Goal: Browse casually

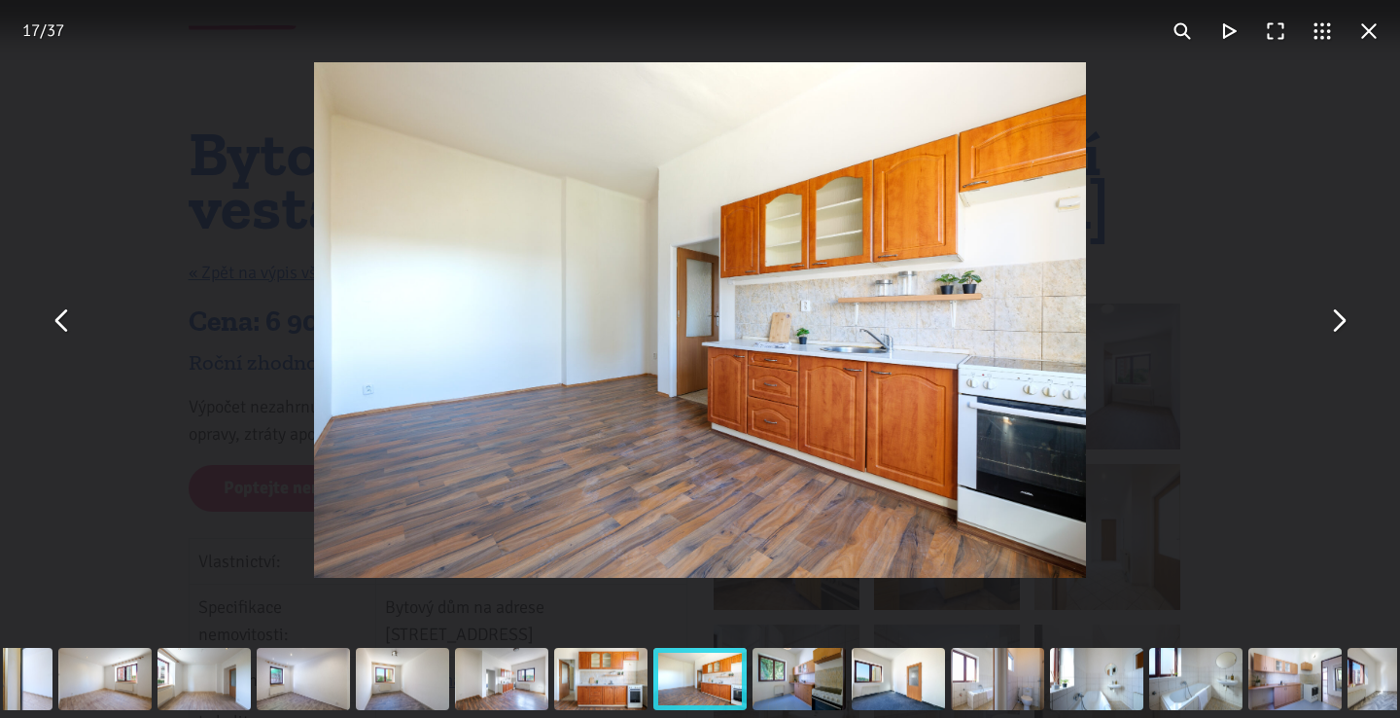
click at [1338, 328] on button "You can close this modal content with the ESC key" at bounding box center [1337, 320] width 47 height 47
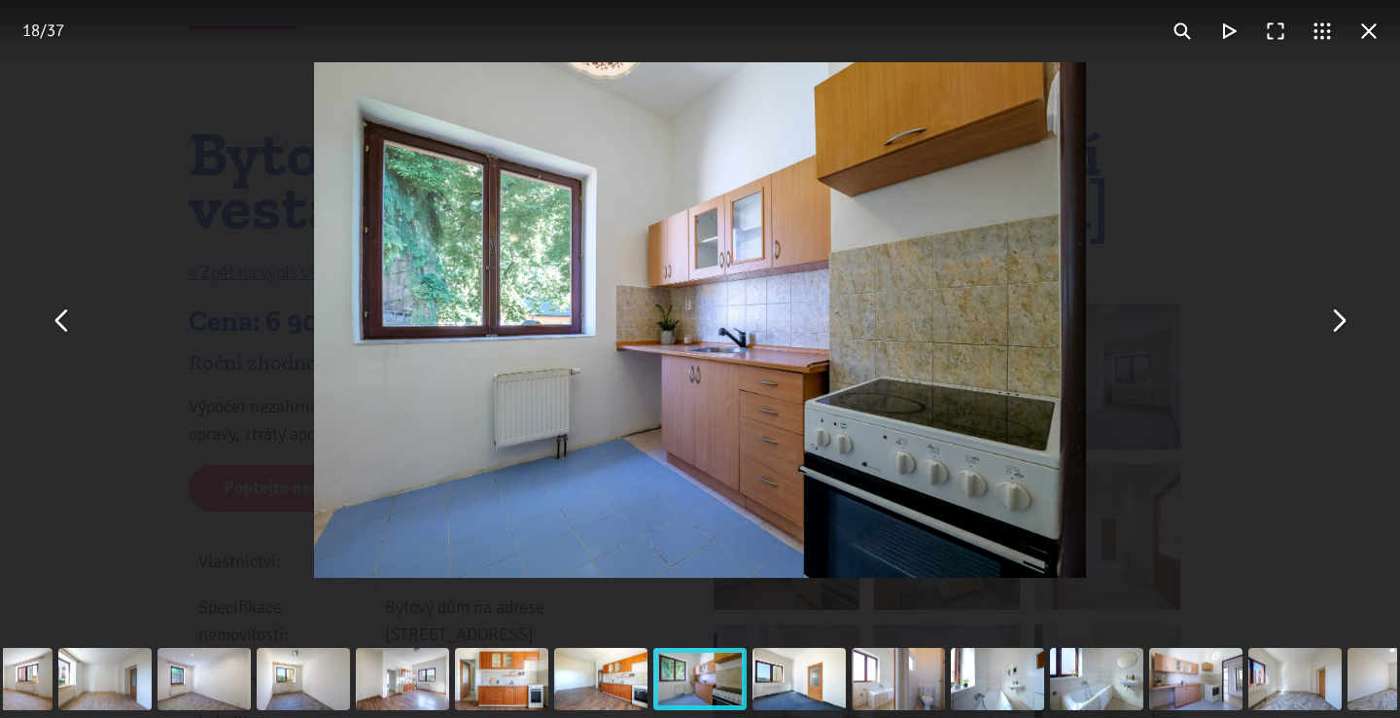
click at [1338, 328] on button "You can close this modal content with the ESC key" at bounding box center [1337, 320] width 47 height 47
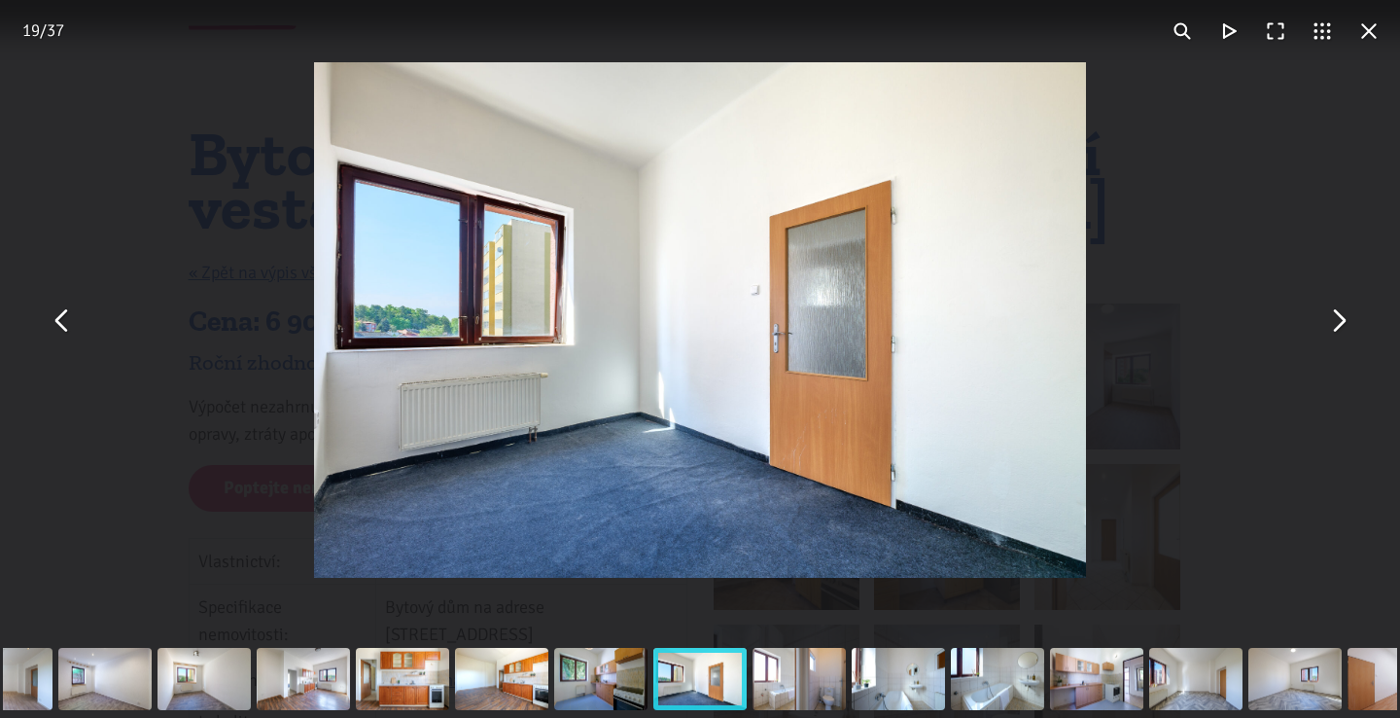
click at [1338, 328] on button "You can close this modal content with the ESC key" at bounding box center [1337, 320] width 47 height 47
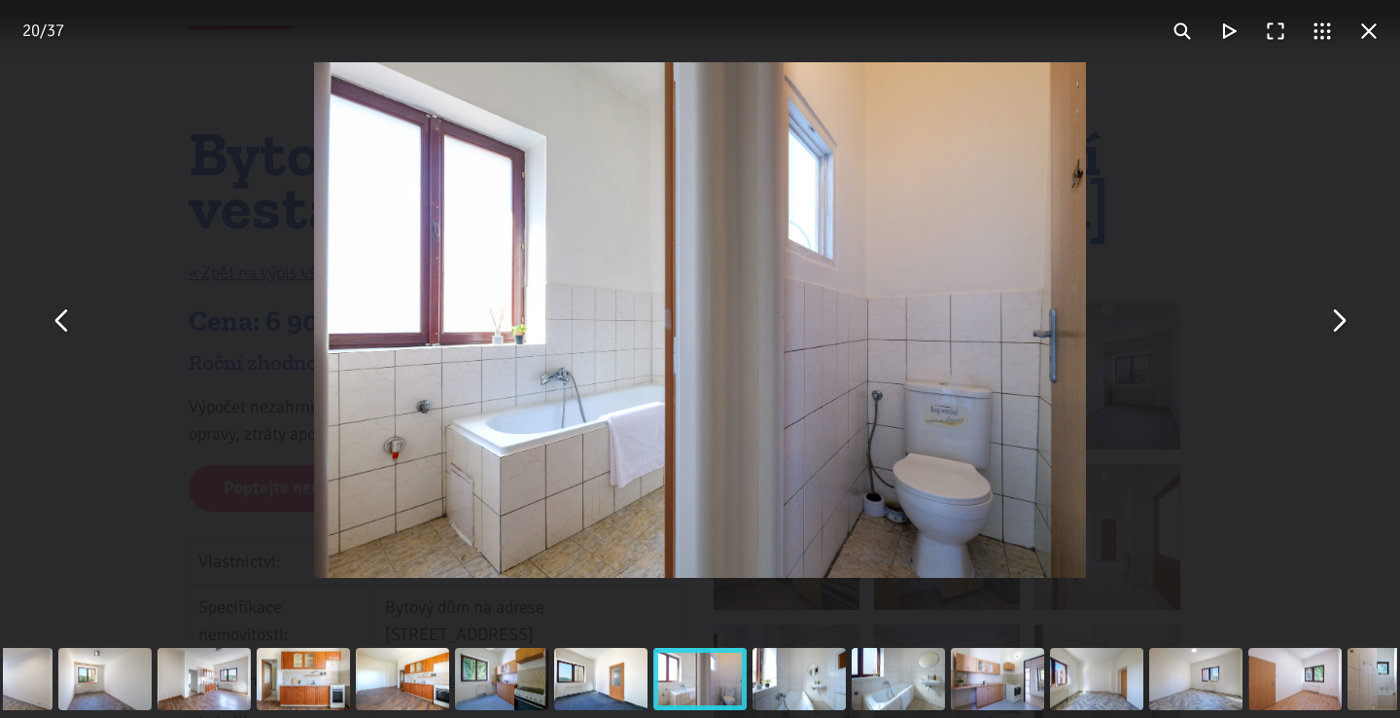
click at [1338, 328] on button "You can close this modal content with the ESC key" at bounding box center [1337, 320] width 47 height 47
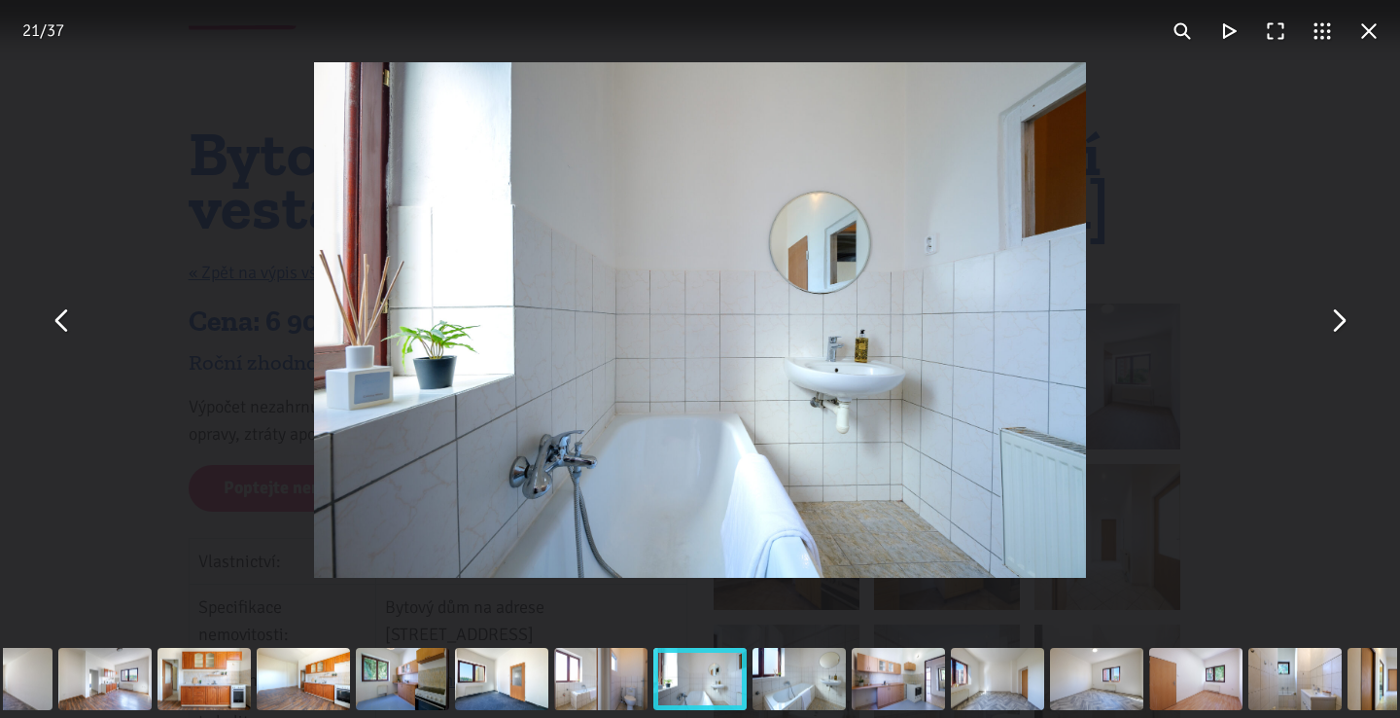
click at [1338, 328] on button "You can close this modal content with the ESC key" at bounding box center [1337, 320] width 47 height 47
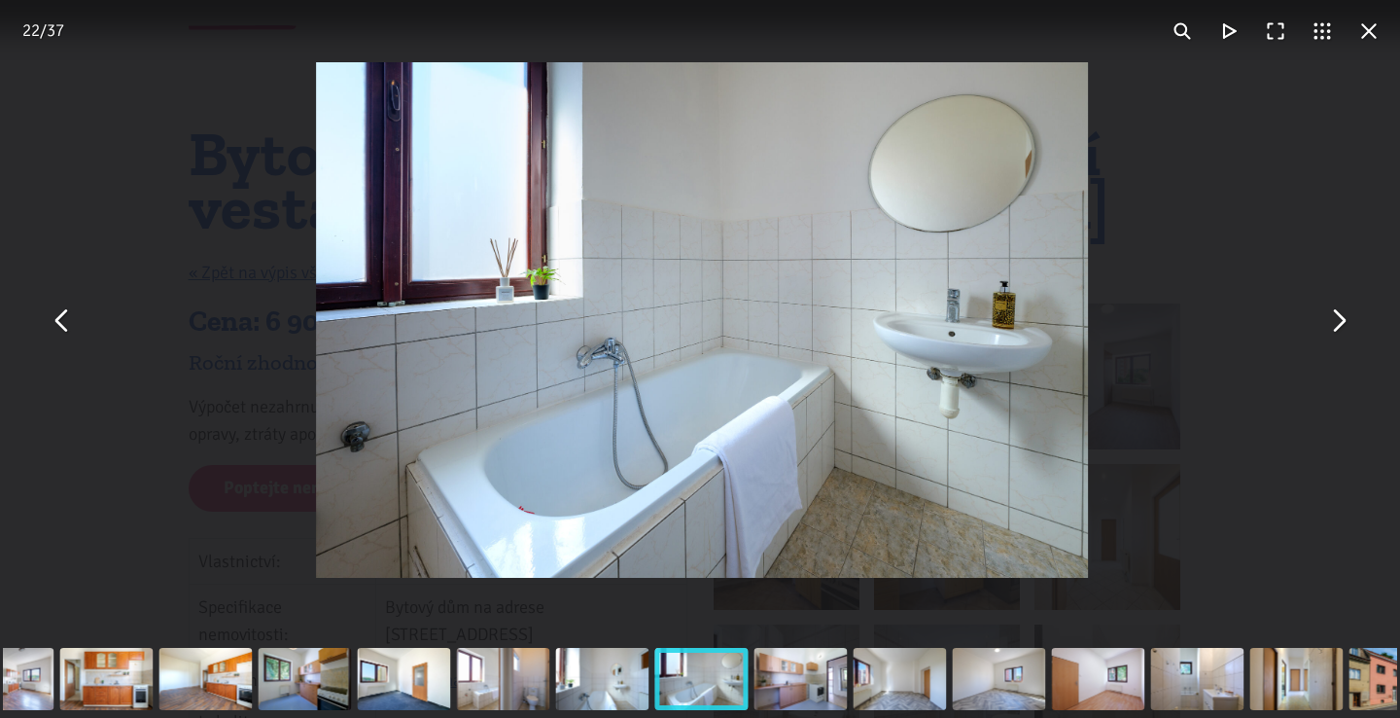
click at [1338, 328] on button "You can close this modal content with the ESC key" at bounding box center [1337, 320] width 47 height 47
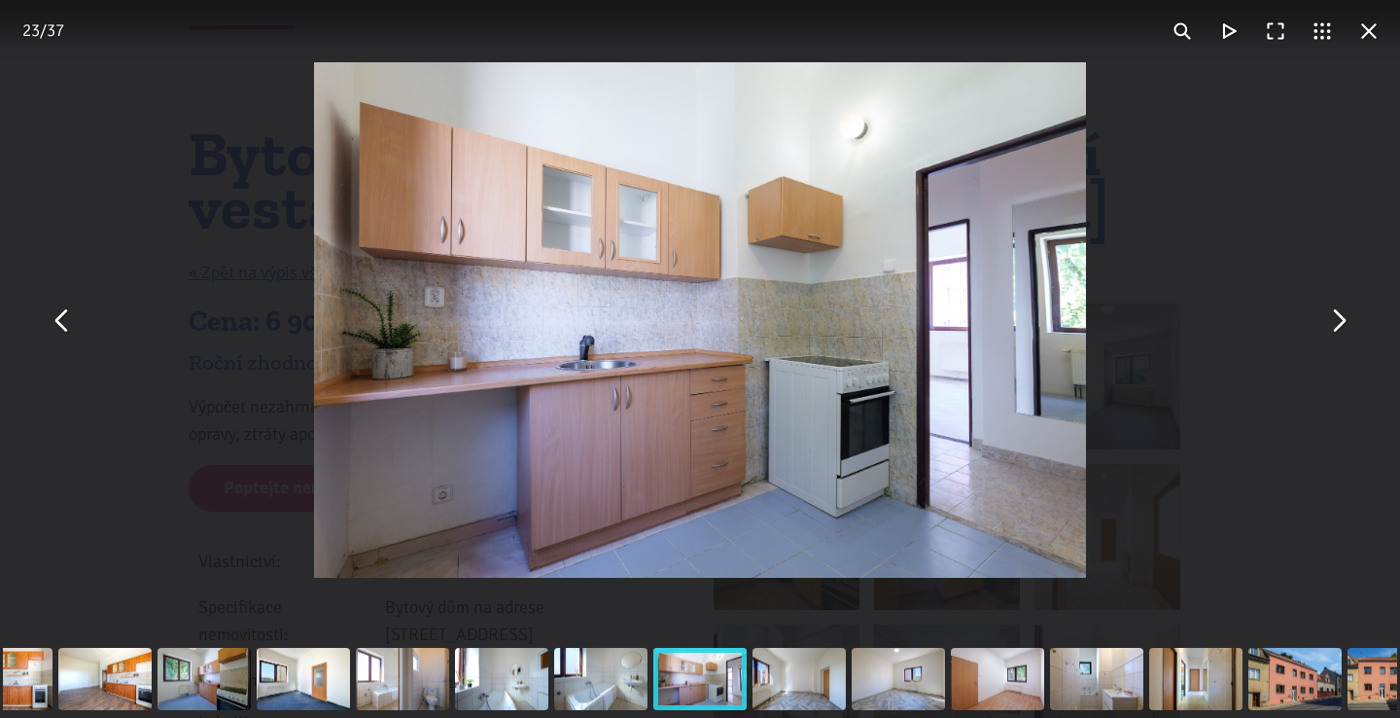
click at [1338, 328] on button "You can close this modal content with the ESC key" at bounding box center [1337, 320] width 47 height 47
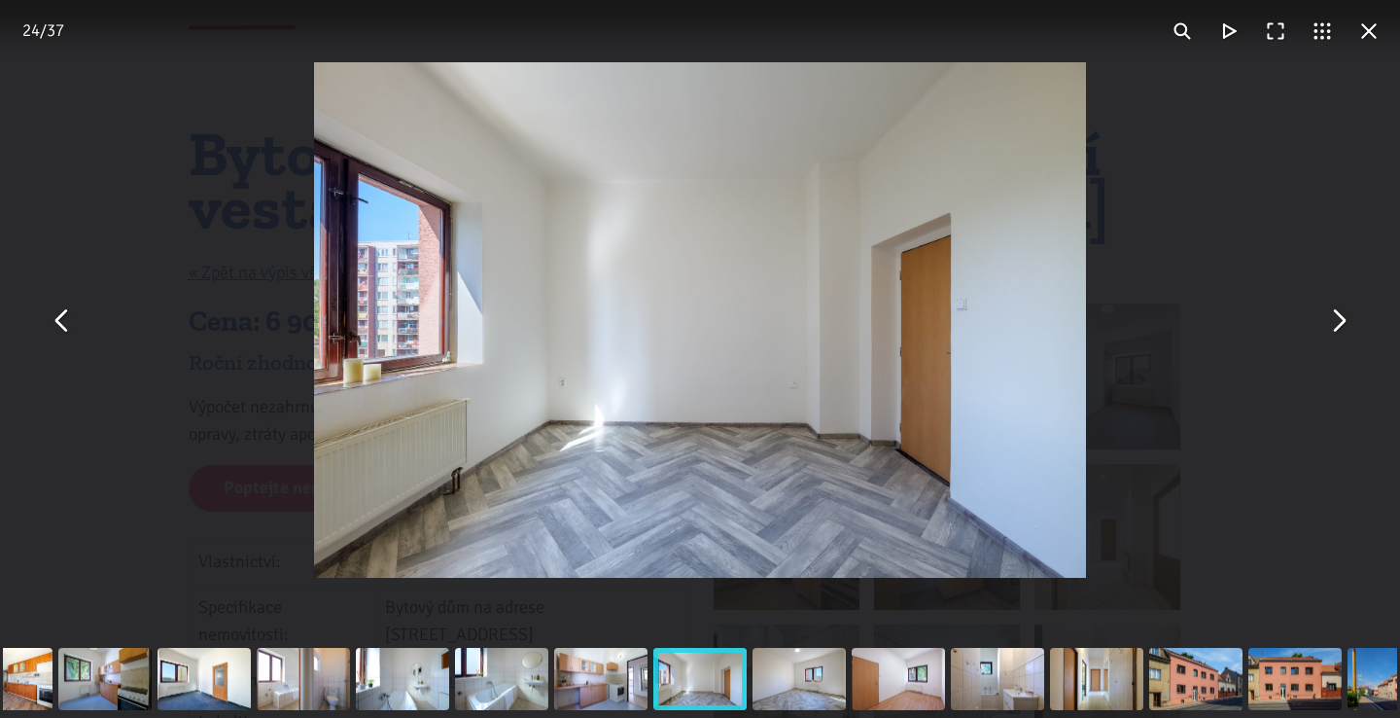
click at [1338, 328] on button "You can close this modal content with the ESC key" at bounding box center [1337, 320] width 47 height 47
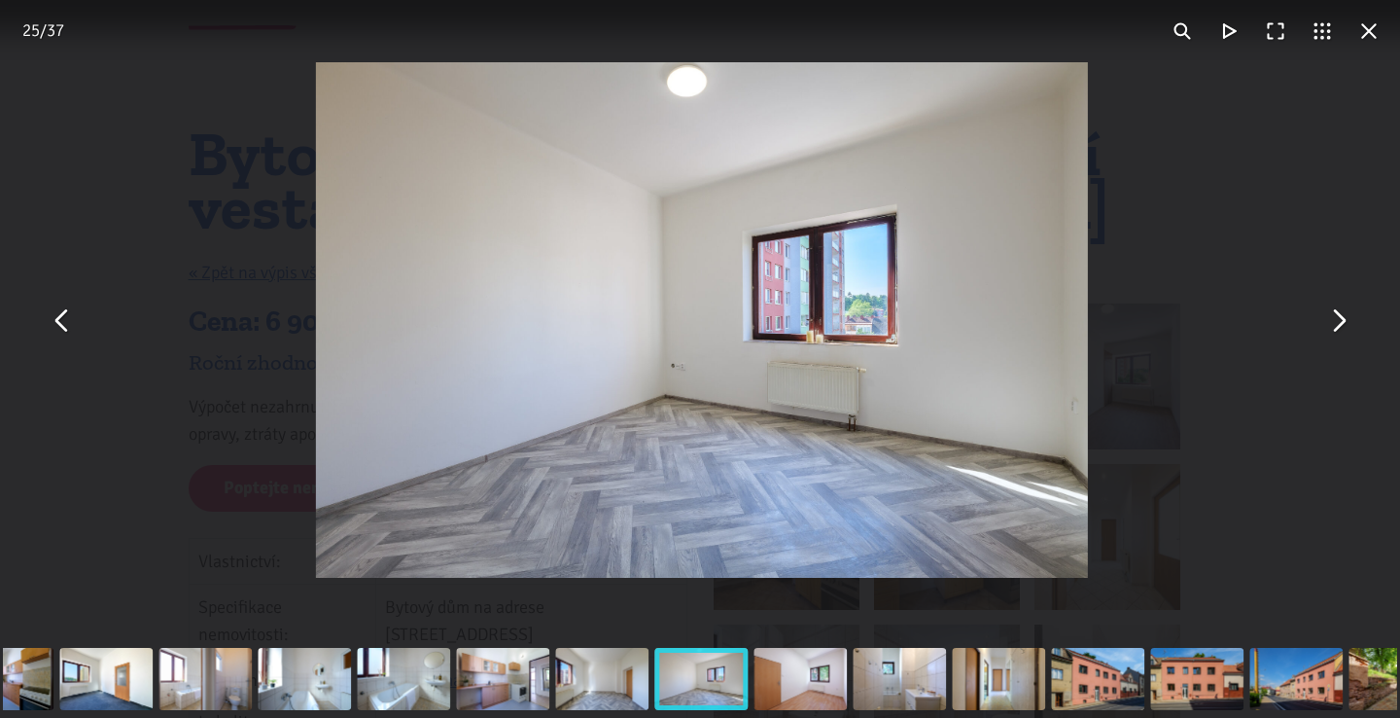
click at [1338, 328] on button "You can close this modal content with the ESC key" at bounding box center [1337, 320] width 47 height 47
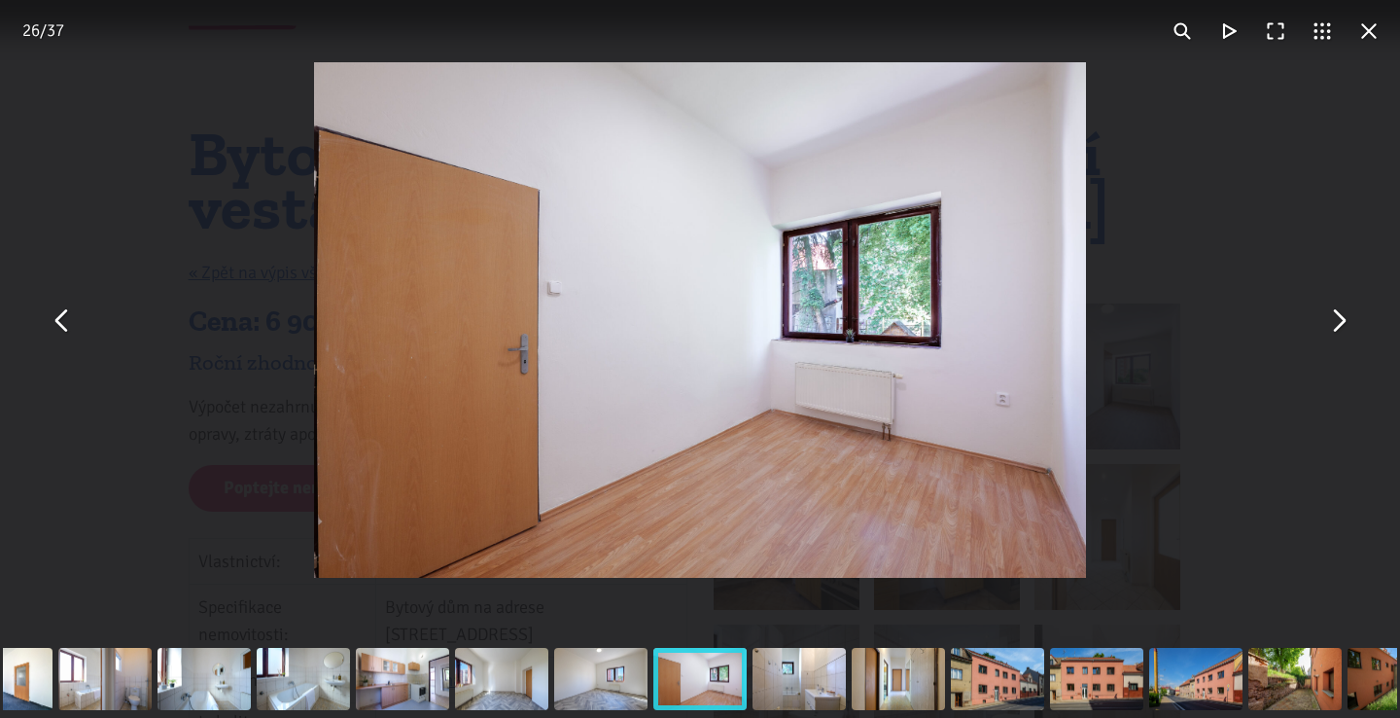
click at [1338, 328] on button "You can close this modal content with the ESC key" at bounding box center [1337, 320] width 47 height 47
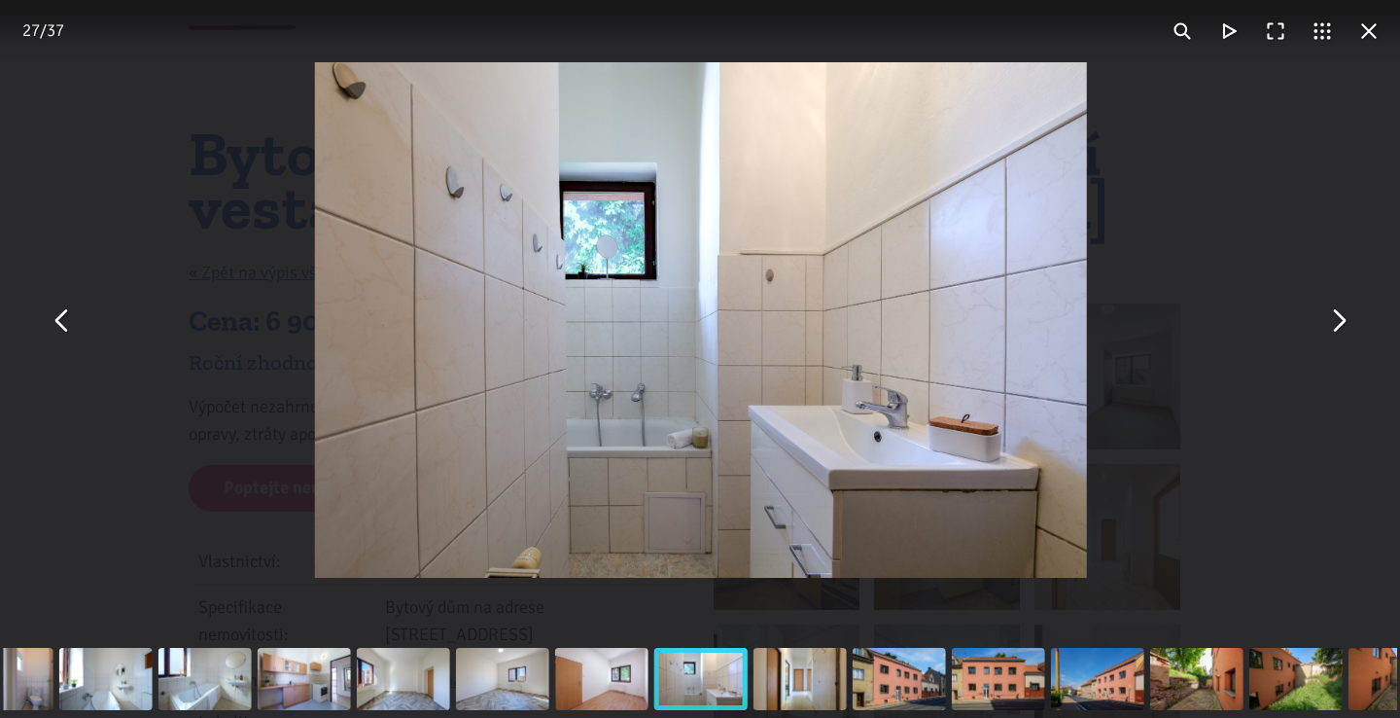
click at [1338, 328] on button "You can close this modal content with the ESC key" at bounding box center [1337, 320] width 47 height 47
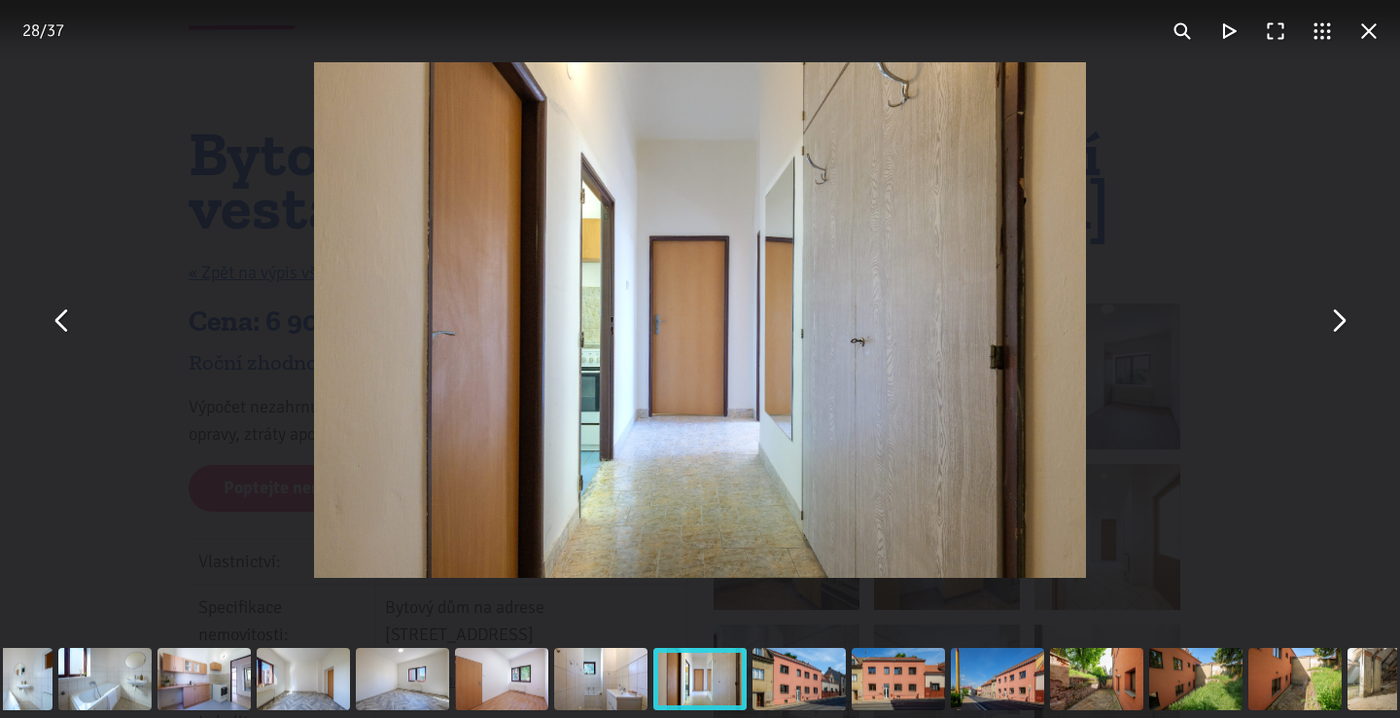
click at [1338, 328] on button "You can close this modal content with the ESC key" at bounding box center [1337, 320] width 47 height 47
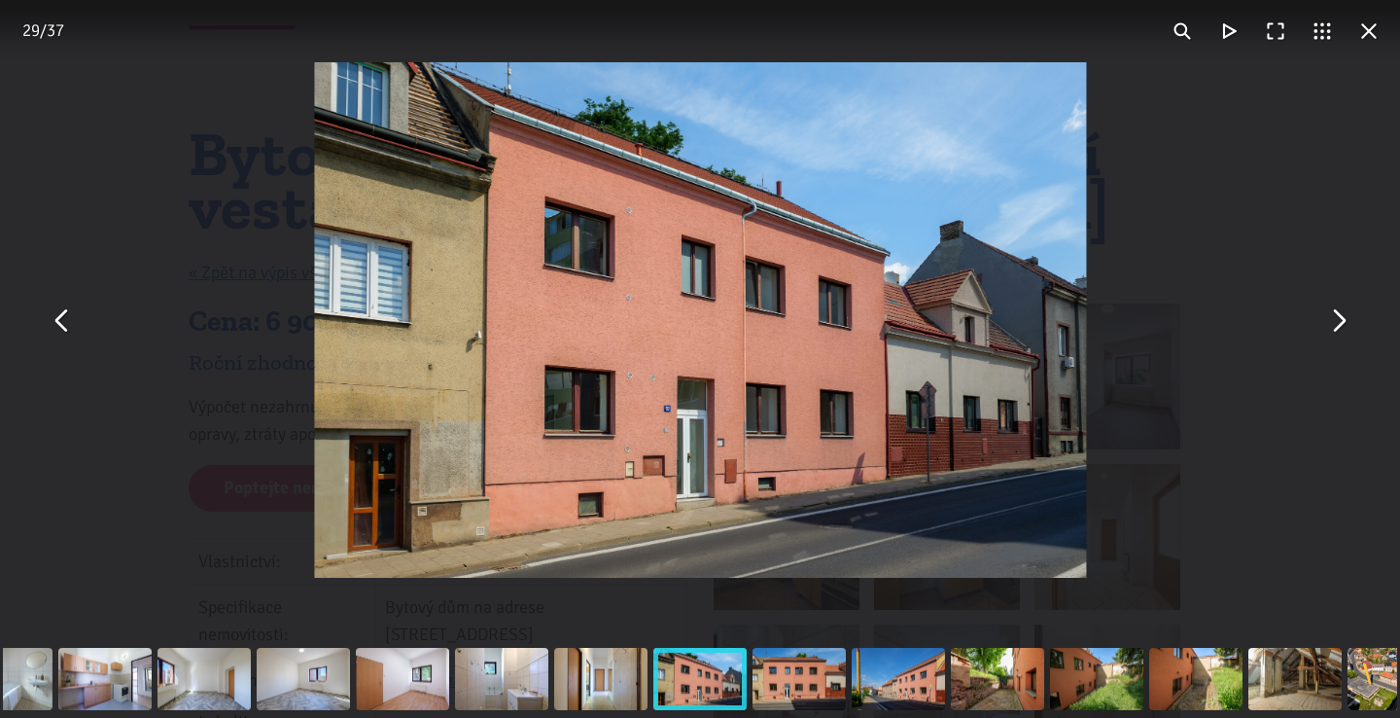
click at [1338, 328] on button "You can close this modal content with the ESC key" at bounding box center [1337, 320] width 47 height 47
